Goal: Navigation & Orientation: Go to known website

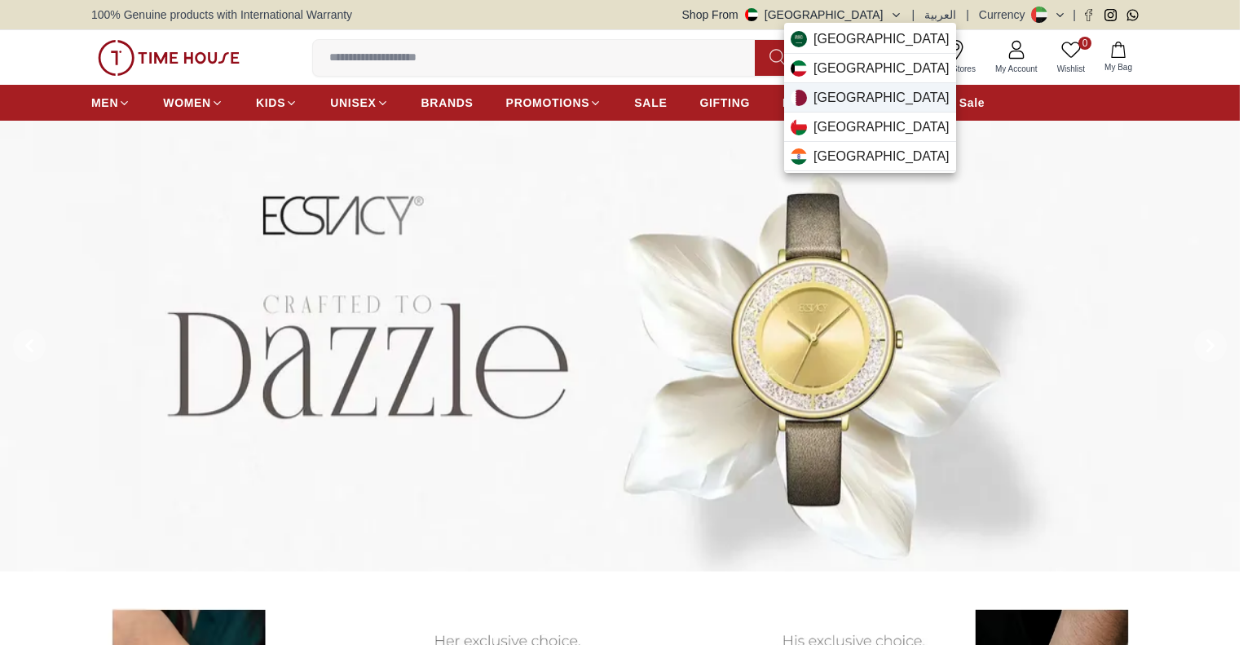
click at [858, 89] on div "[GEOGRAPHIC_DATA]" at bounding box center [870, 97] width 172 height 29
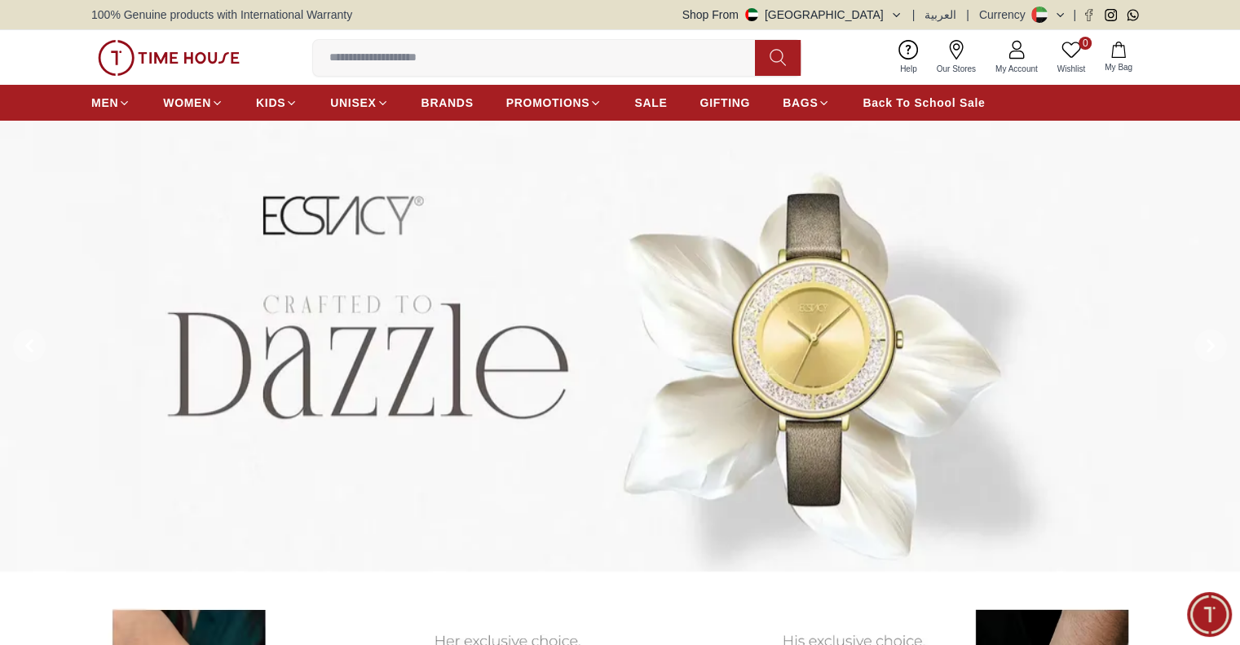
click at [868, 12] on button "Shop From [GEOGRAPHIC_DATA]" at bounding box center [792, 15] width 220 height 16
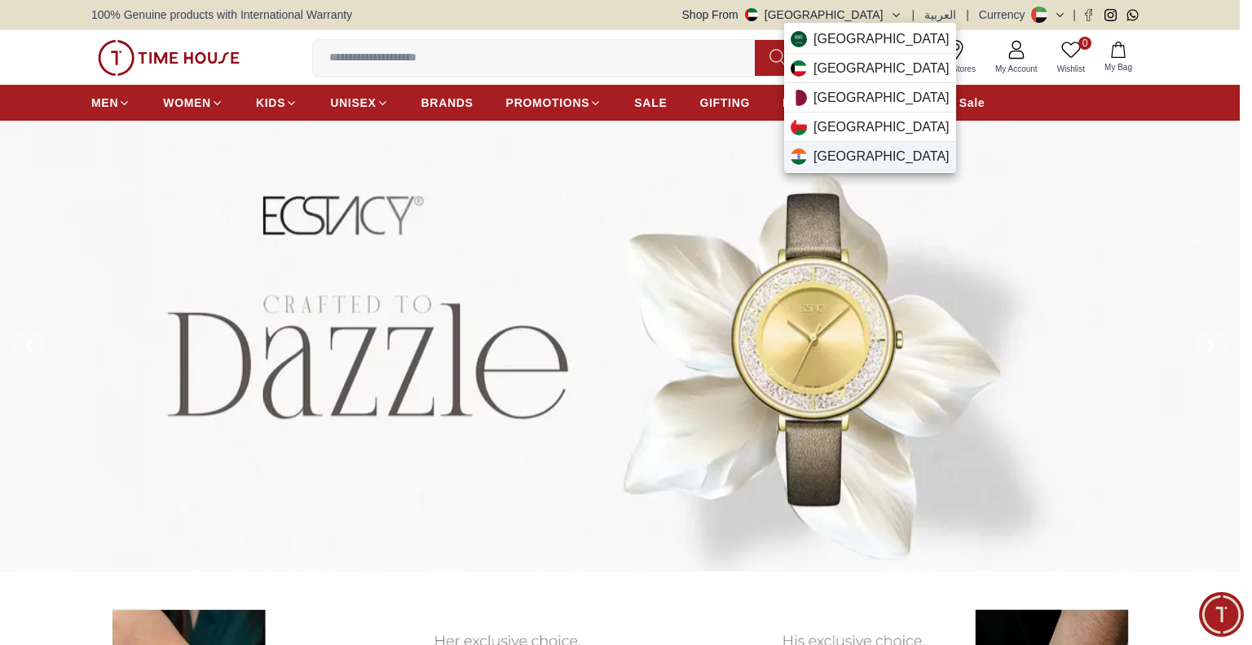
click at [849, 149] on div "[GEOGRAPHIC_DATA]" at bounding box center [870, 156] width 172 height 29
